Goal: Task Accomplishment & Management: Complete application form

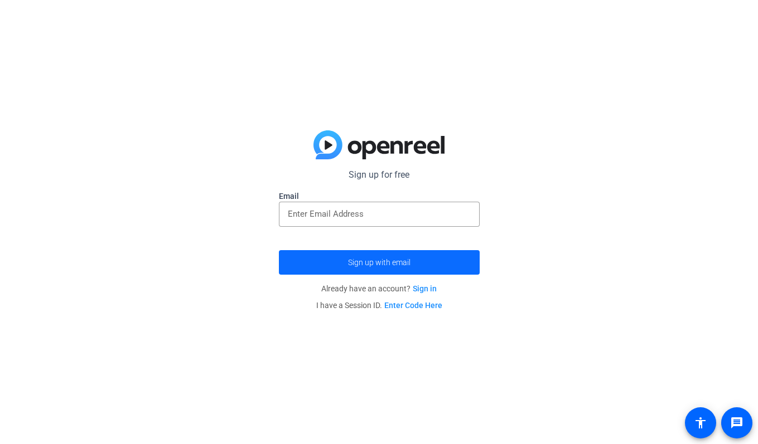
click at [391, 263] on span "Sign up with email" at bounding box center [379, 263] width 62 height 0
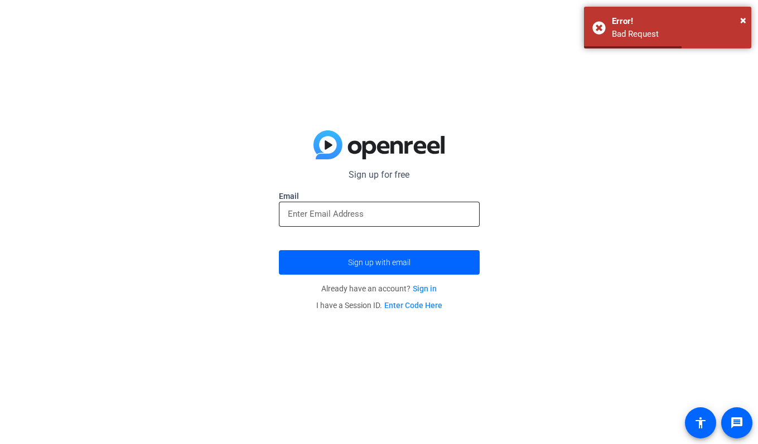
click at [345, 214] on input "email" at bounding box center [379, 213] width 183 height 13
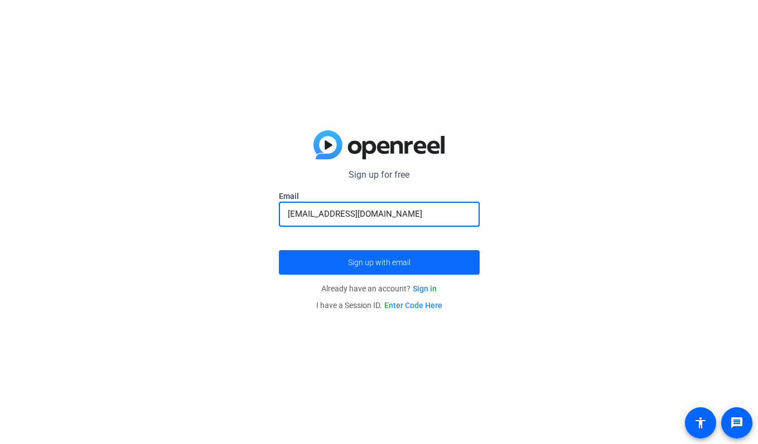
type input "[EMAIL_ADDRESS][DOMAIN_NAME]"
click at [394, 263] on span "Sign up with email" at bounding box center [379, 263] width 62 height 0
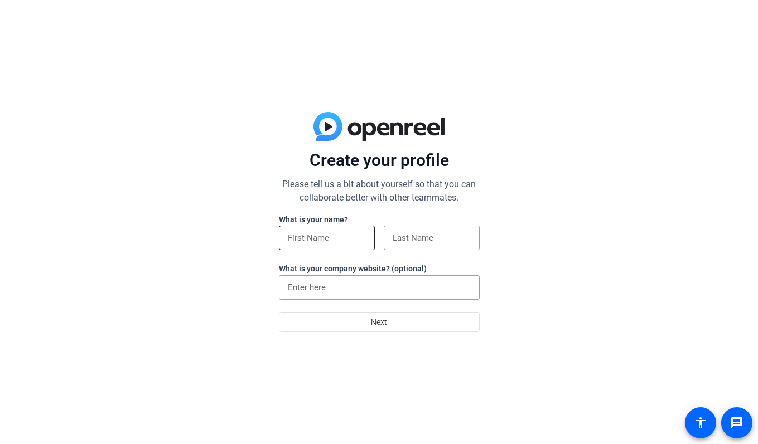
click at [308, 239] on input at bounding box center [327, 237] width 78 height 13
type input "[PERSON_NAME]"
click at [415, 234] on input at bounding box center [432, 237] width 78 height 13
type input "Dionesotes"
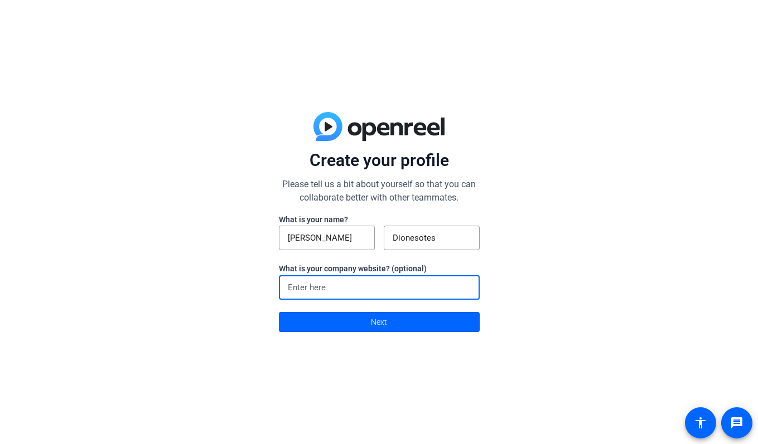
click at [376, 292] on input at bounding box center [379, 287] width 183 height 13
click at [390, 322] on span at bounding box center [379, 322] width 200 height 27
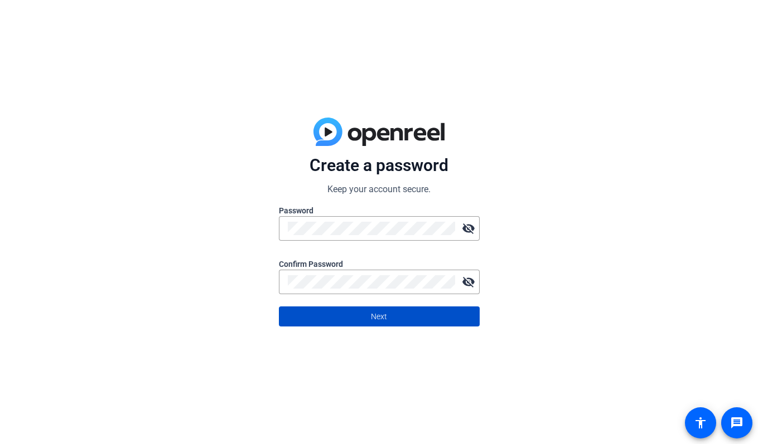
click at [388, 319] on span at bounding box center [379, 316] width 200 height 27
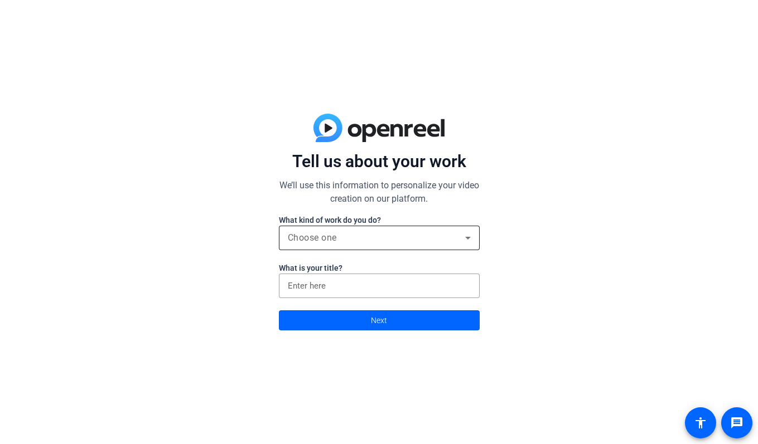
click at [376, 243] on div "Choose one" at bounding box center [376, 237] width 177 height 13
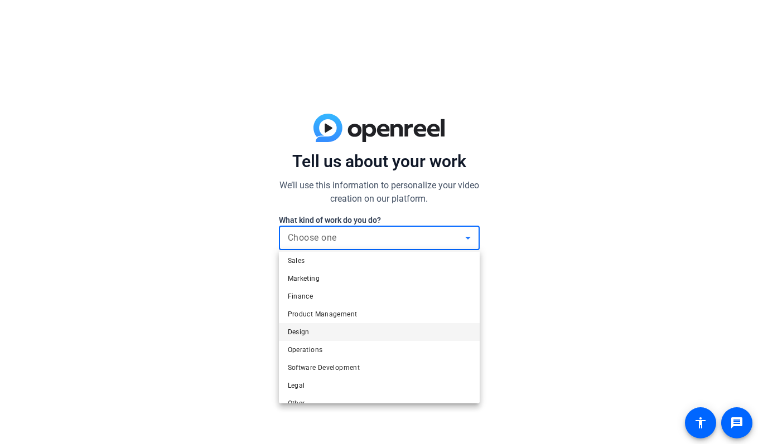
scroll to position [34, 0]
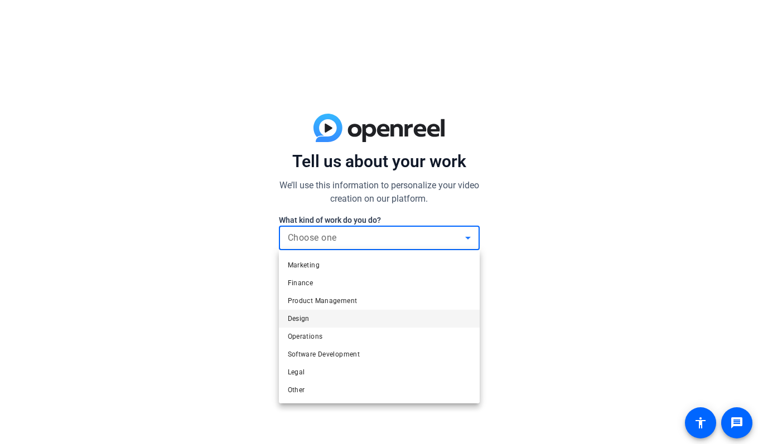
click at [378, 235] on div at bounding box center [379, 222] width 758 height 444
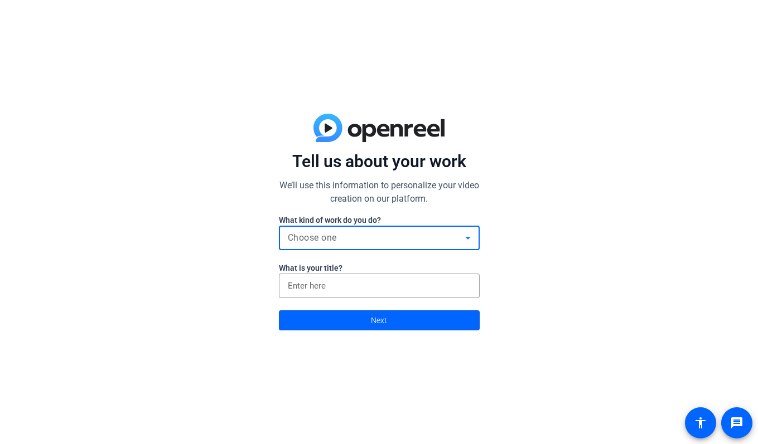
click at [378, 235] on div "Choose one" at bounding box center [376, 237] width 177 height 13
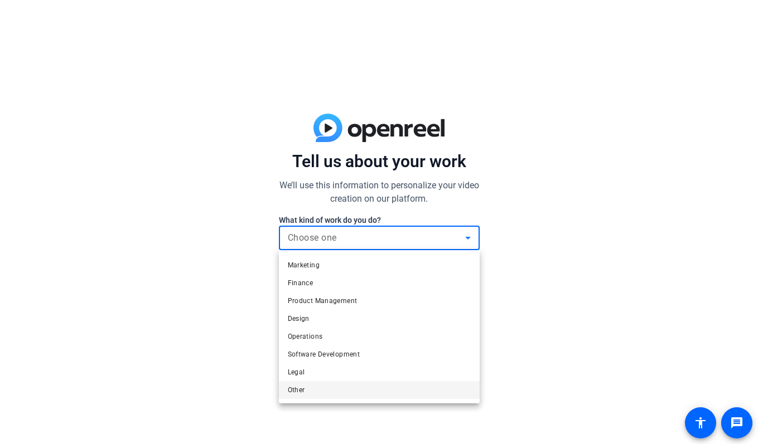
click at [371, 385] on mat-option "Other" at bounding box center [379, 390] width 201 height 18
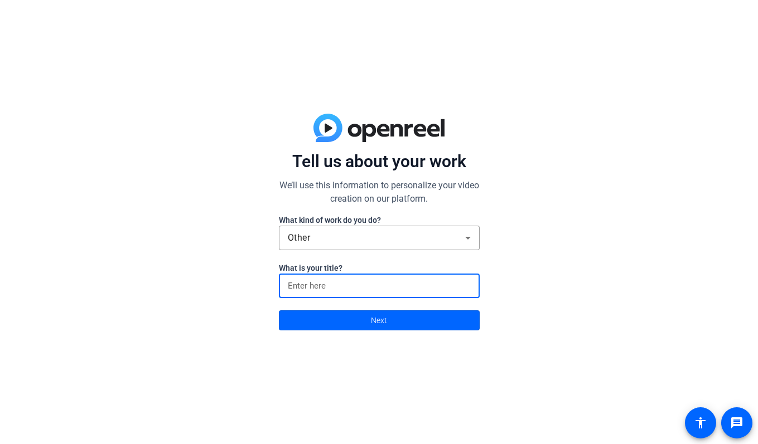
click at [358, 286] on input at bounding box center [379, 285] width 183 height 13
type input "Assistant Principal"
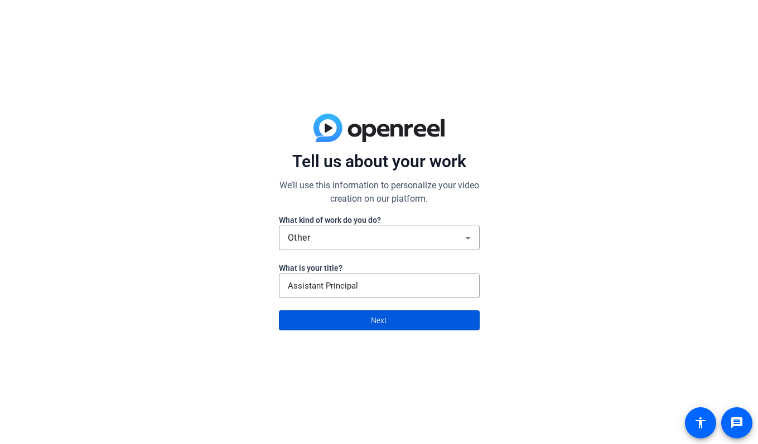
click at [399, 324] on span at bounding box center [379, 320] width 200 height 27
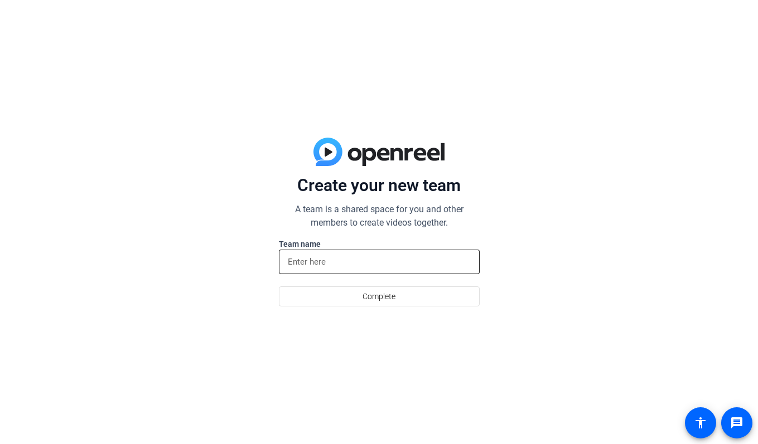
click at [369, 260] on input at bounding box center [379, 261] width 183 height 13
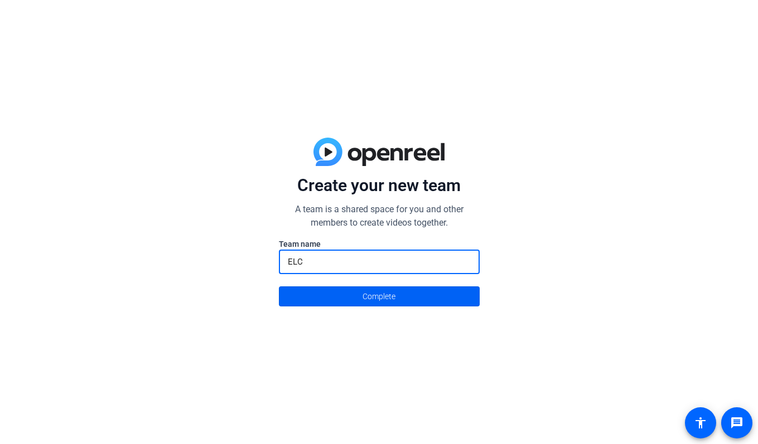
type input "ELC"
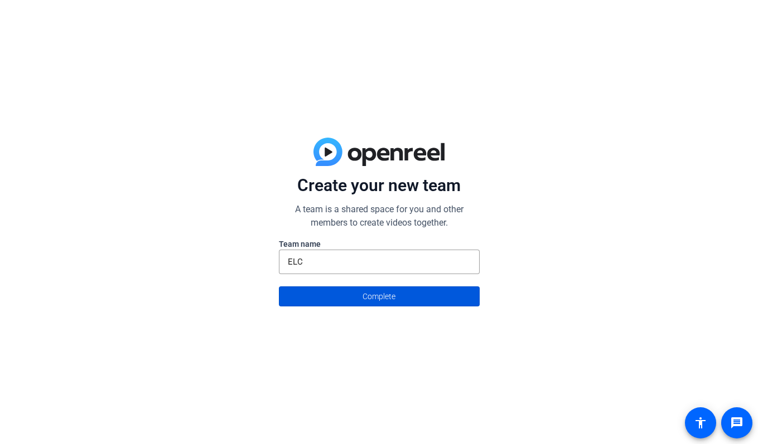
click at [402, 293] on span at bounding box center [379, 296] width 200 height 27
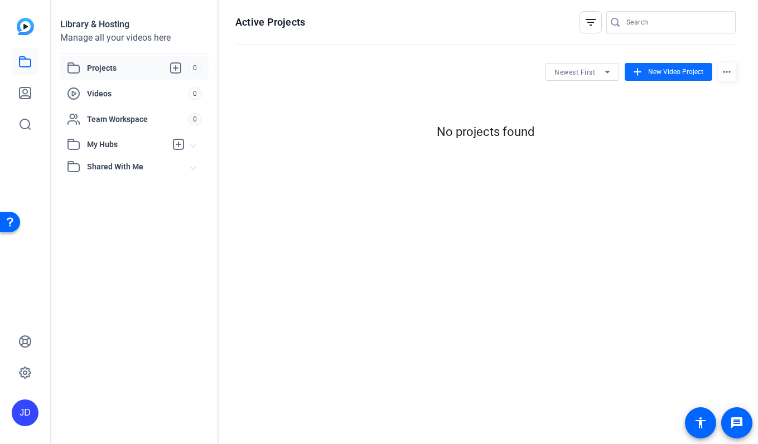
click at [658, 75] on span "New Video Project" at bounding box center [675, 72] width 55 height 10
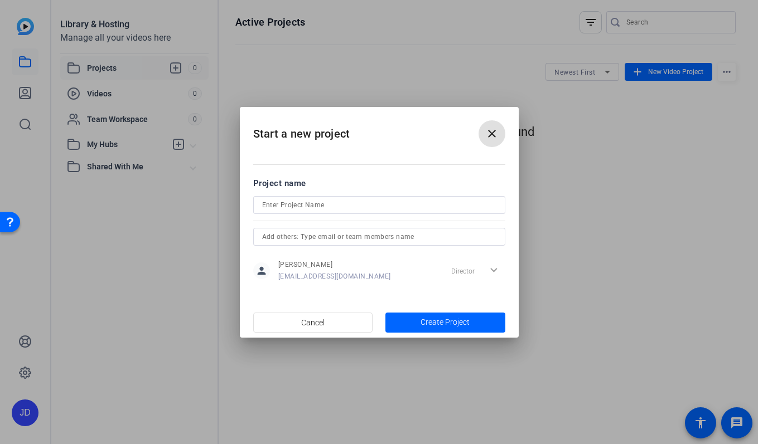
click at [361, 209] on input at bounding box center [379, 205] width 234 height 13
click at [263, 205] on input "[PERSON_NAME][GEOGRAPHIC_DATA] Field Trip" at bounding box center [379, 205] width 234 height 13
type input "[GEOGRAPHIC_DATA][PERSON_NAME] Field Trip"
click at [454, 321] on span "Create Project" at bounding box center [444, 323] width 49 height 12
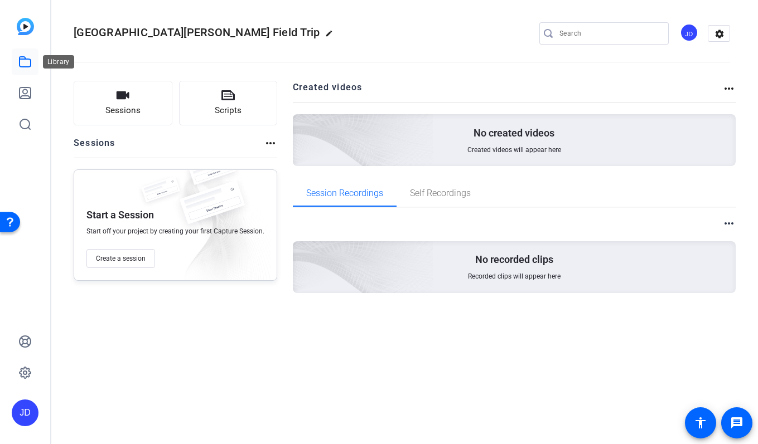
click at [27, 69] on link at bounding box center [25, 62] width 27 height 27
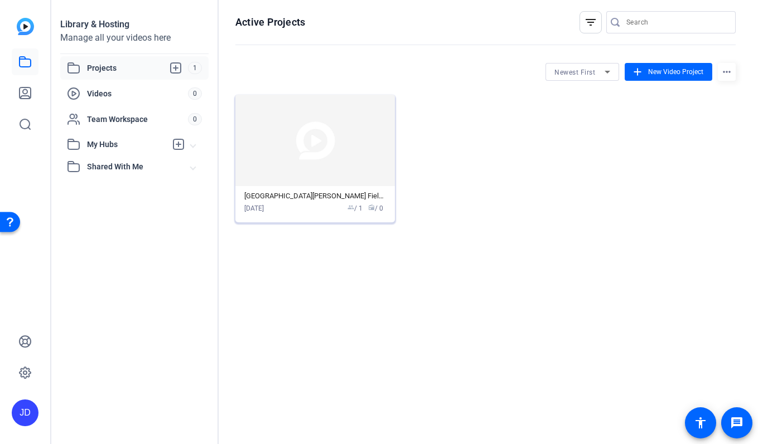
click at [348, 167] on img at bounding box center [314, 140] width 159 height 91
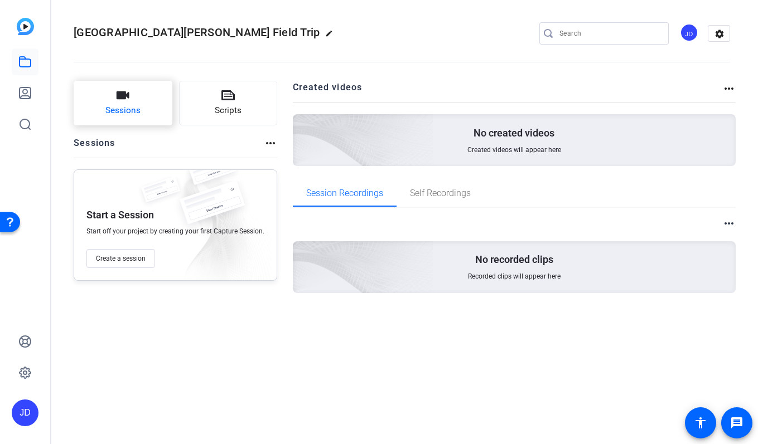
click at [128, 113] on span "Sessions" at bounding box center [122, 110] width 35 height 13
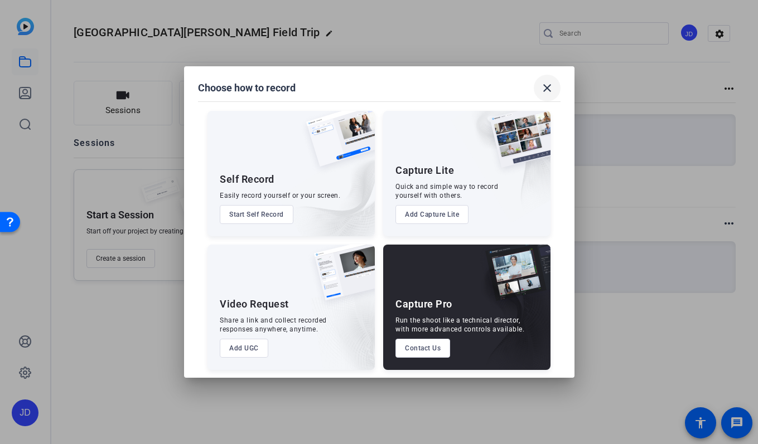
click at [548, 88] on mat-icon "close" at bounding box center [546, 87] width 13 height 13
